Goal: Task Accomplishment & Management: Complete application form

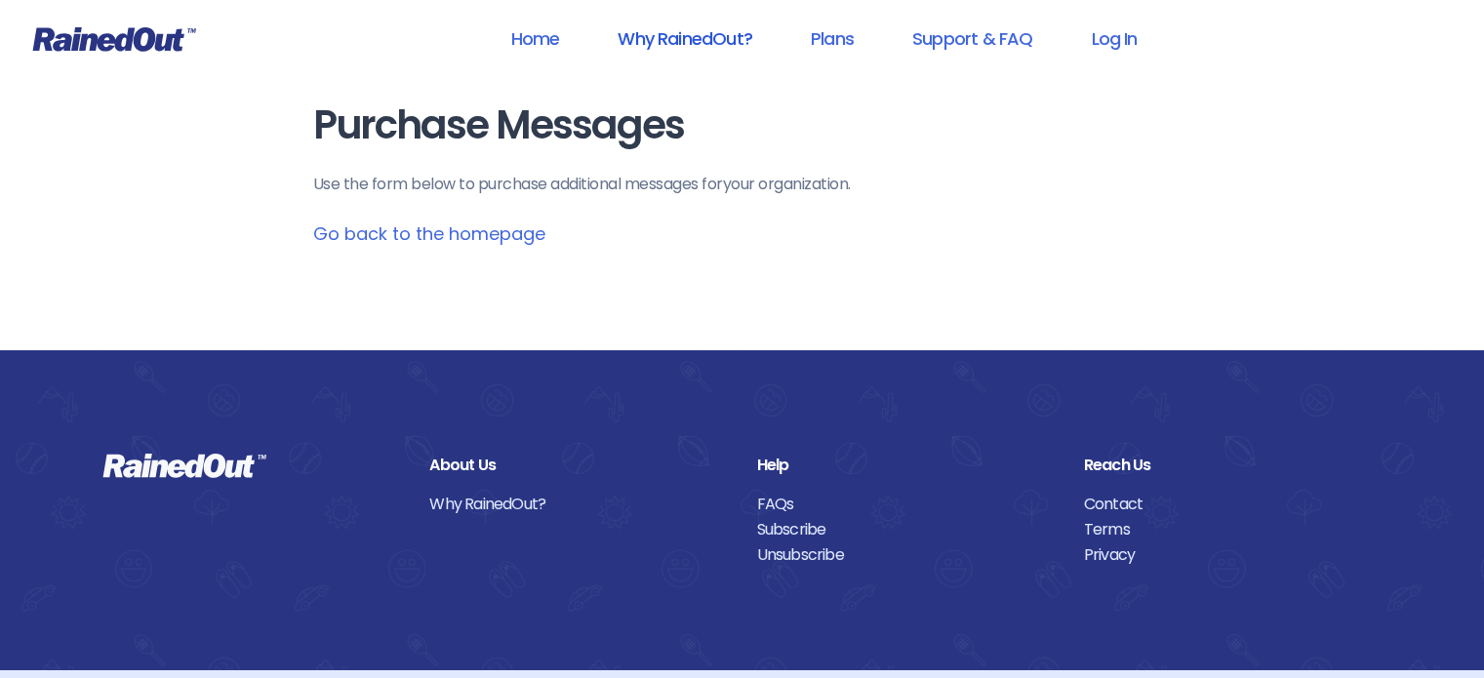
click at [719, 29] on link "Why RainedOut?" at bounding box center [684, 39] width 185 height 44
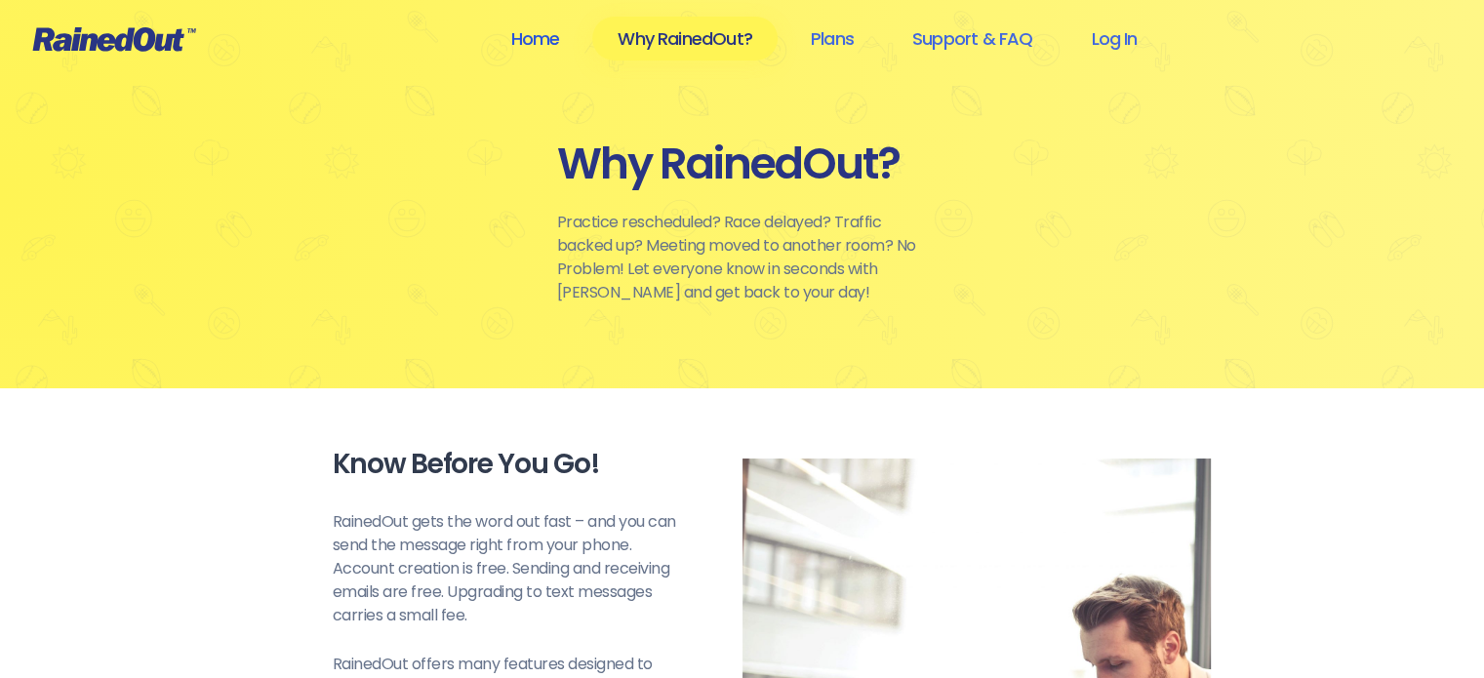
click at [524, 40] on link "Home" at bounding box center [535, 39] width 100 height 44
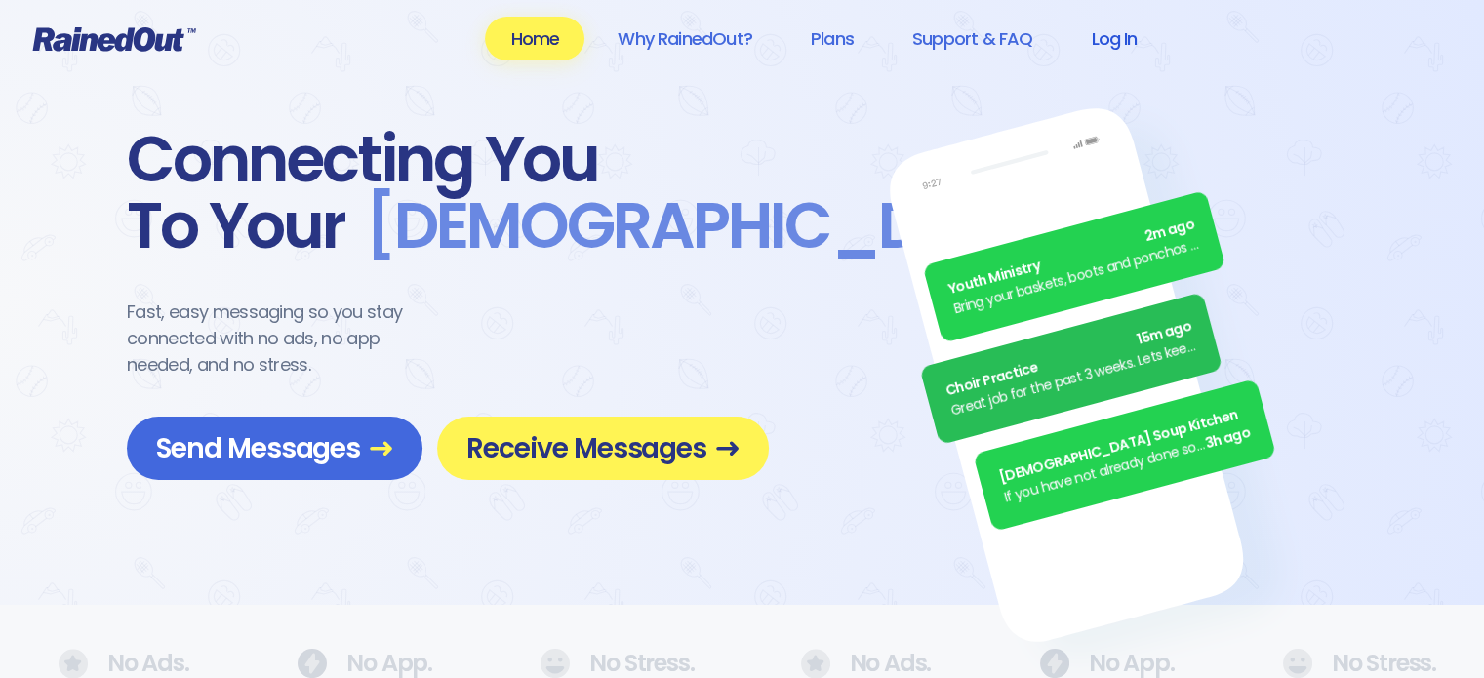
click at [1120, 34] on link "Log In" at bounding box center [1113, 39] width 97 height 44
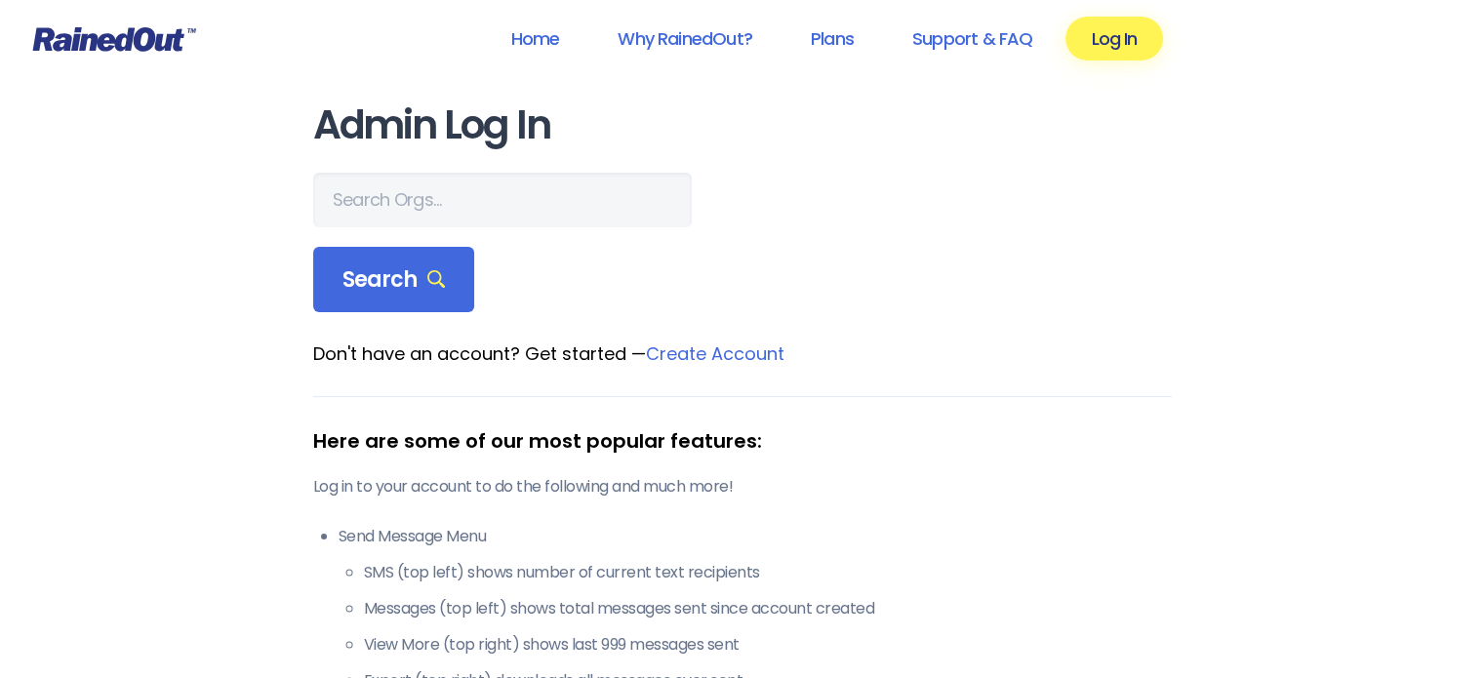
scroll to position [195, 0]
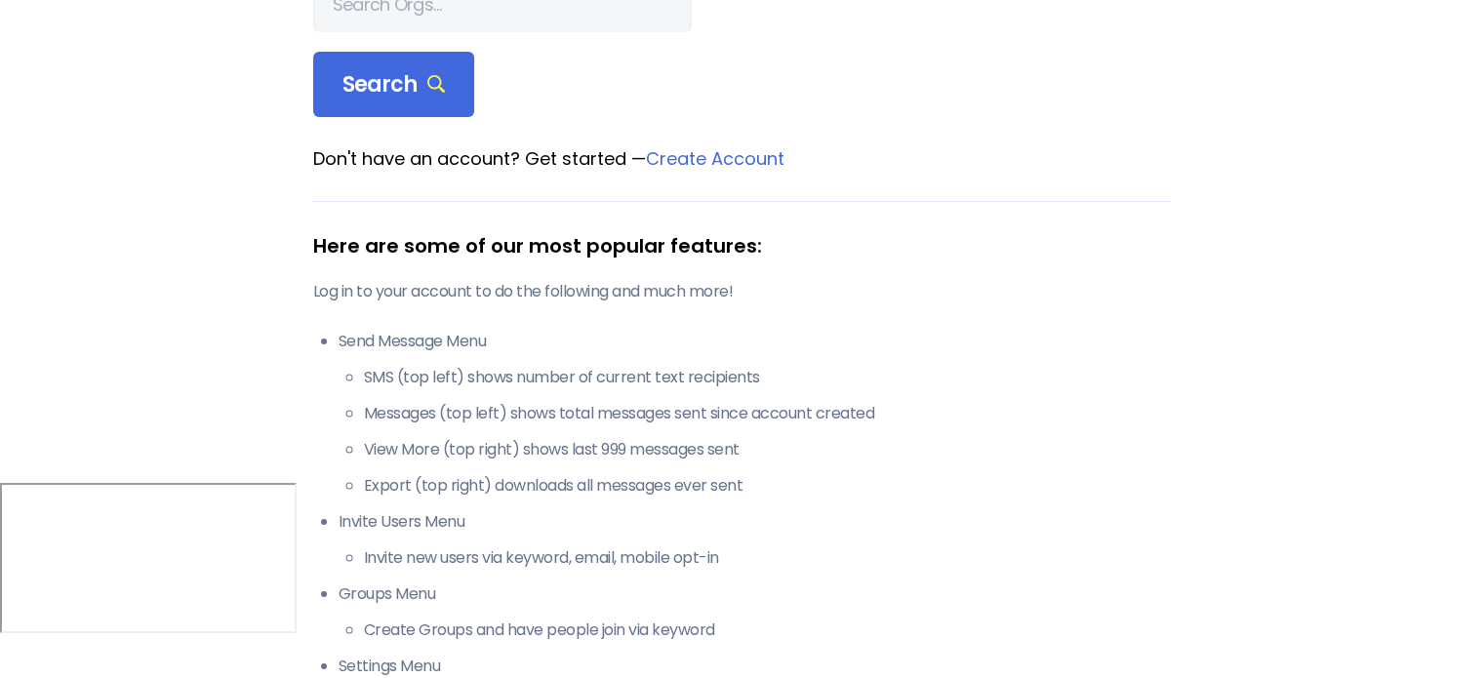
click at [726, 162] on link "Create Account" at bounding box center [715, 158] width 139 height 24
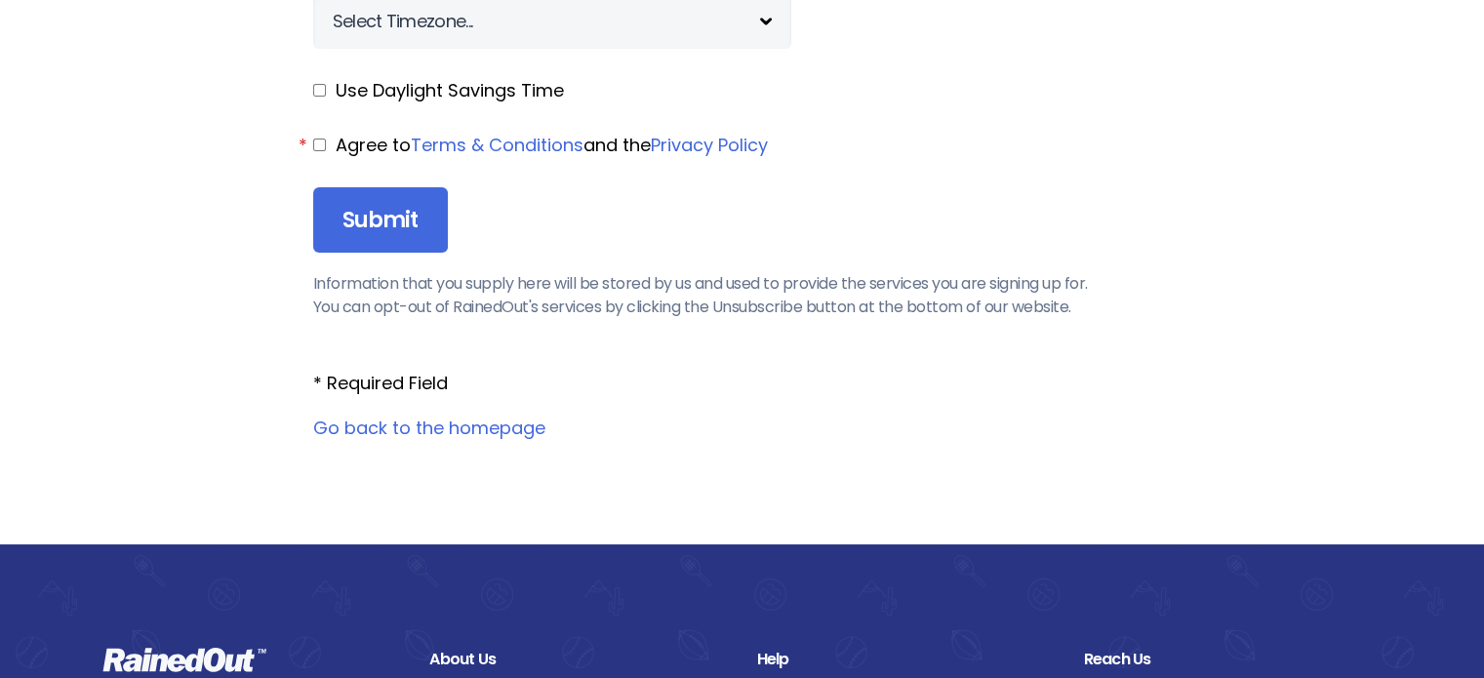
scroll to position [2146, 0]
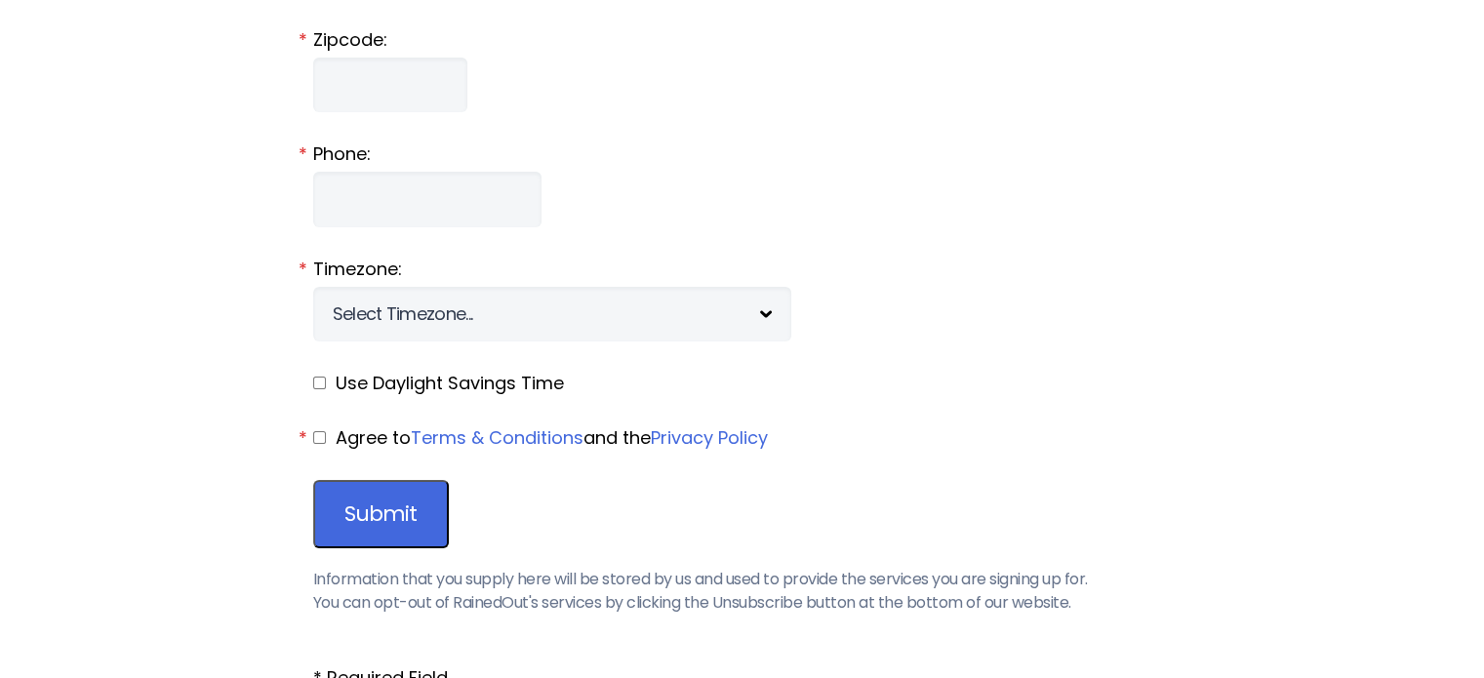
scroll to position [195, 0]
